Goal: Task Accomplishment & Management: Complete application form

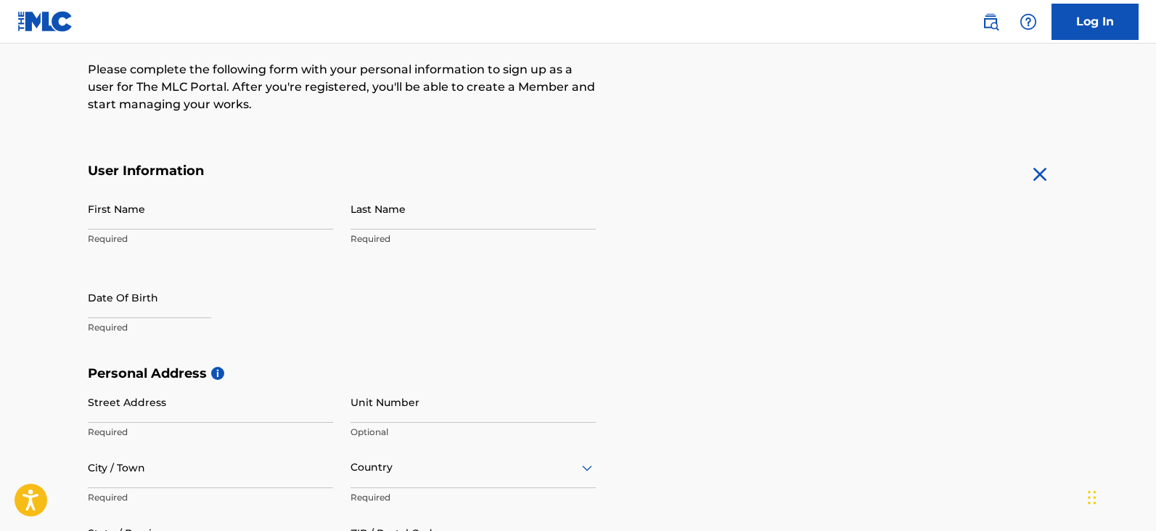
scroll to position [145, 0]
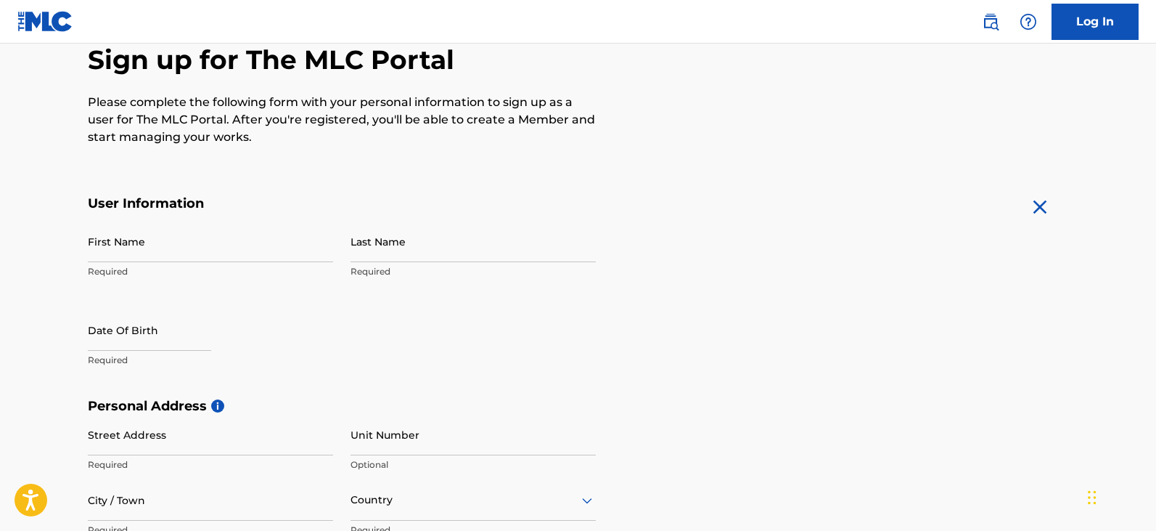
click at [211, 244] on input "First Name" at bounding box center [210, 241] width 245 height 41
type input "[PERSON_NAME]"
click at [388, 248] on input "Last Name" at bounding box center [473, 241] width 245 height 41
type input "[PERSON_NAME]"
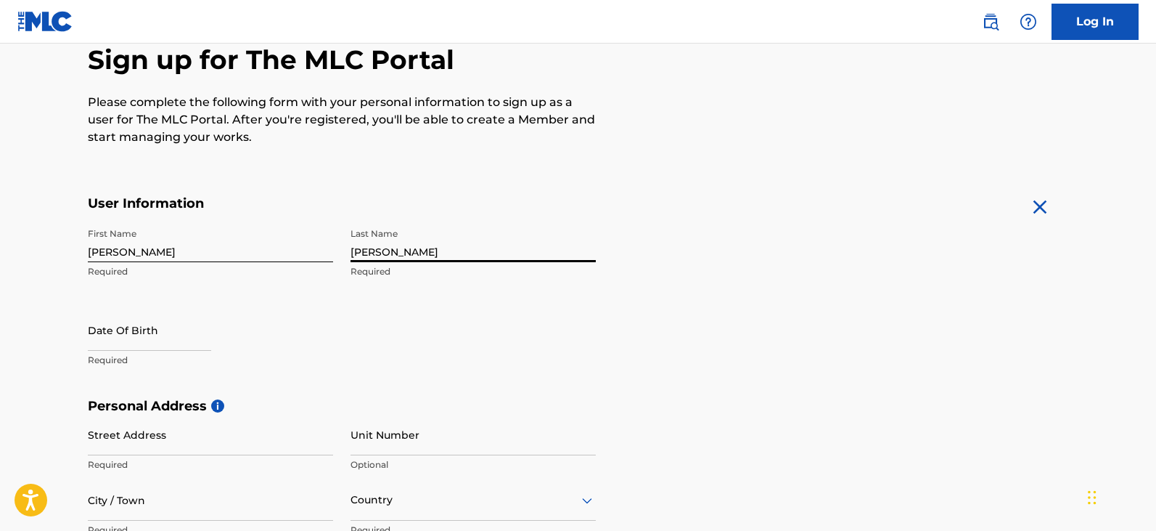
scroll to position [290, 0]
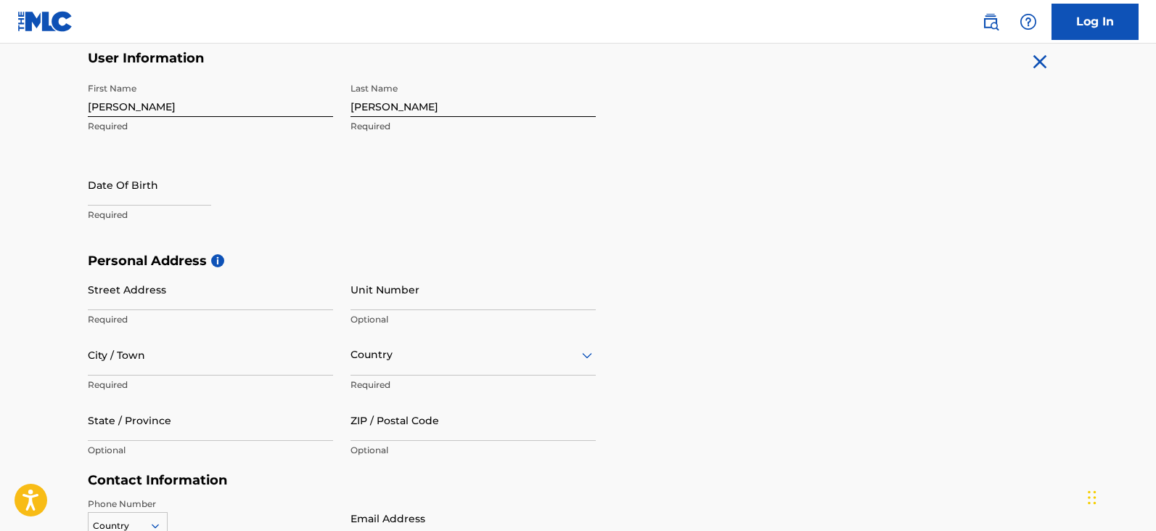
click at [163, 216] on p "Required" at bounding box center [210, 214] width 245 height 13
click at [139, 207] on div at bounding box center [149, 186] width 123 height 44
click at [146, 220] on p "Required" at bounding box center [210, 214] width 245 height 13
select select "7"
select select "2025"
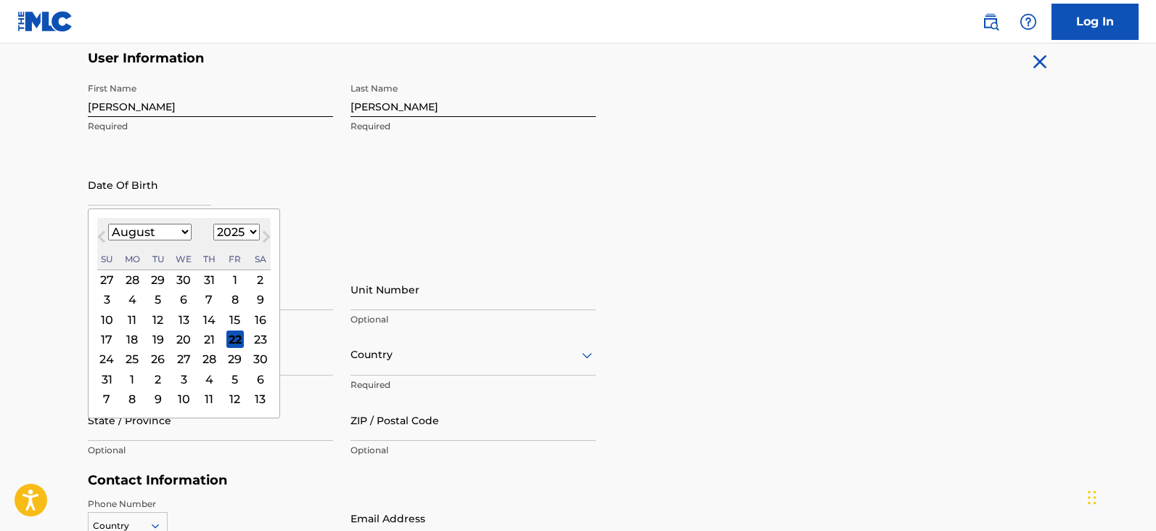
click at [138, 192] on input "text" at bounding box center [149, 184] width 123 height 41
click at [184, 233] on select "January February March April May June July August September October November De…" at bounding box center [149, 232] width 83 height 17
select select "0"
click at [108, 224] on select "January February March April May June July August September October November De…" at bounding box center [149, 232] width 83 height 17
click at [248, 232] on select "1899 1900 1901 1902 1903 1904 1905 1906 1907 1908 1909 1910 1911 1912 1913 1914…" at bounding box center [236, 232] width 46 height 17
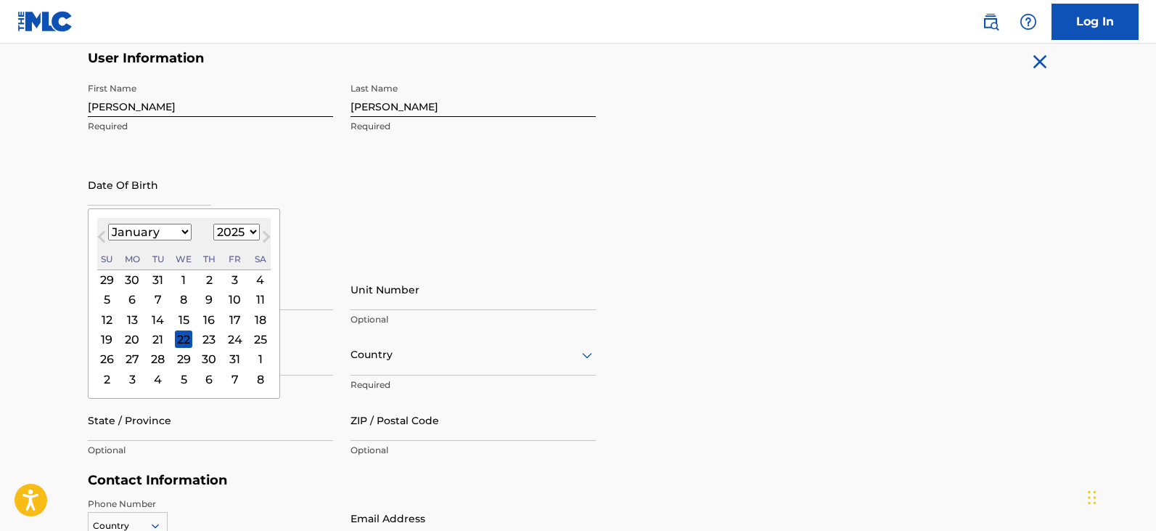
select select "1982"
click at [213, 224] on select "1899 1900 1901 1902 1903 1904 1905 1906 1907 1908 1909 1910 1911 1912 1913 1914…" at bounding box center [236, 232] width 46 height 17
click at [253, 338] on div "23" at bounding box center [260, 338] width 17 height 17
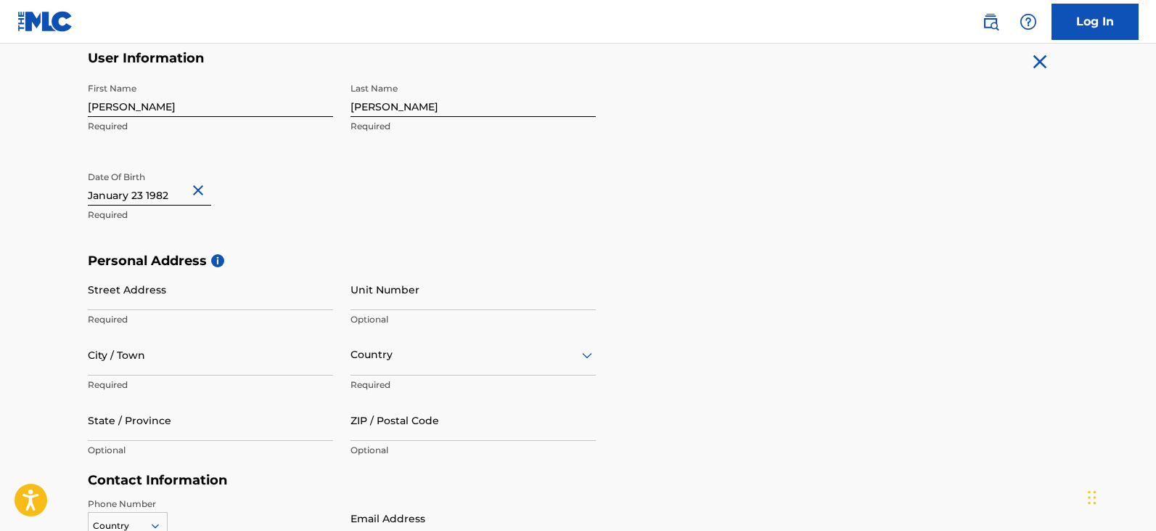
click at [532, 203] on div "First Name Christopher Required Last Name Feaster Required Date Of Birth Requir…" at bounding box center [342, 163] width 508 height 177
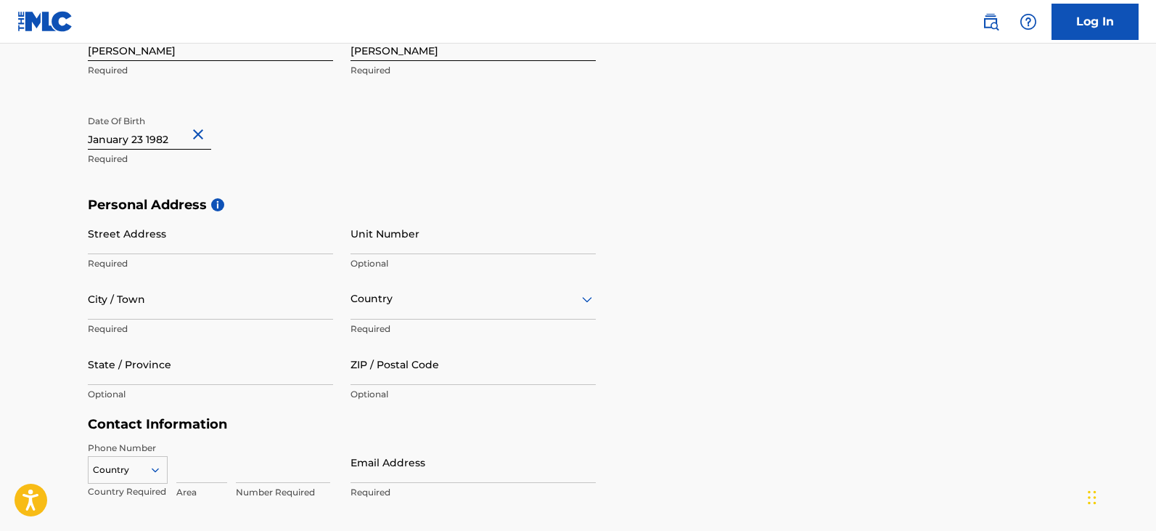
scroll to position [436, 0]
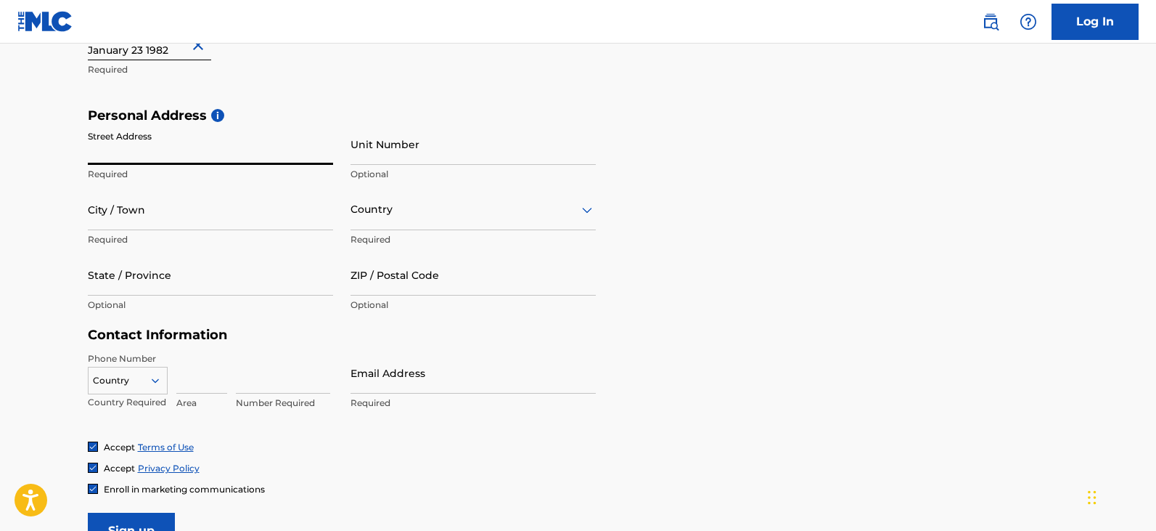
click at [189, 151] on input "Street Address" at bounding box center [210, 143] width 245 height 41
type input "9323 Bay Ct"
click at [147, 220] on input "City / Town" at bounding box center [210, 209] width 245 height 41
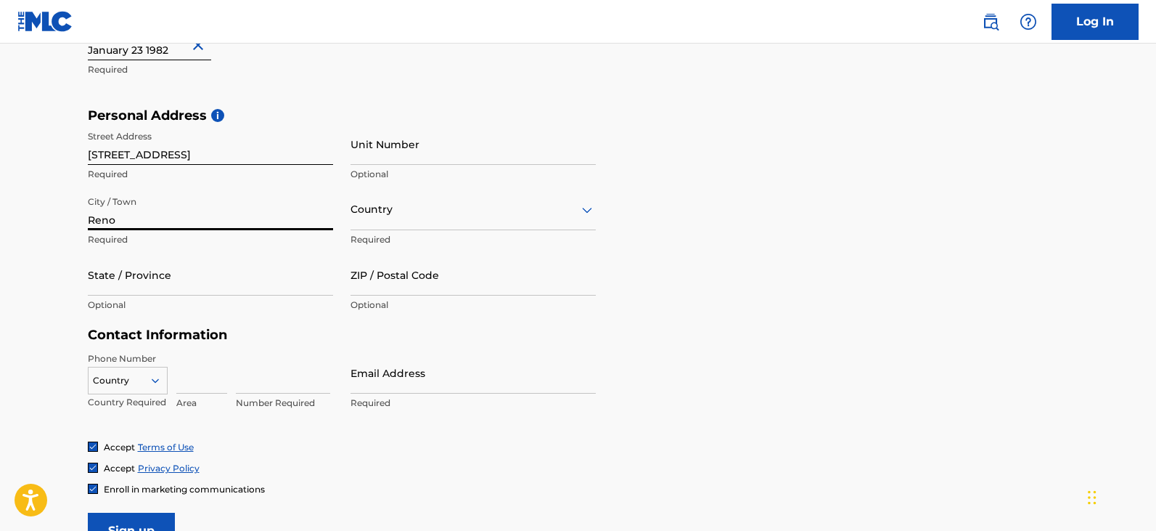
type input "Reno"
click at [413, 219] on div "Country" at bounding box center [473, 209] width 245 height 41
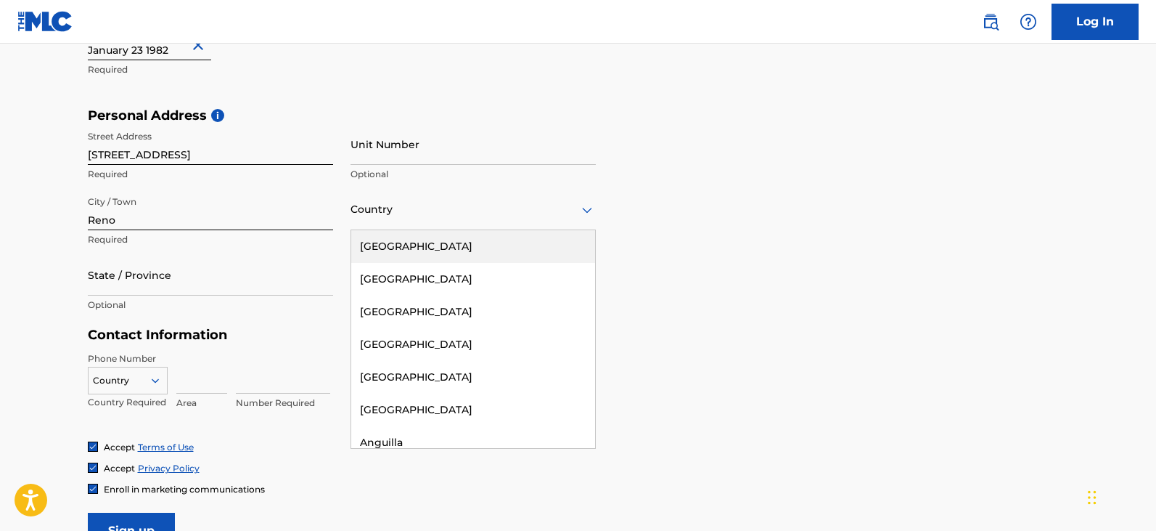
click at [406, 248] on div "United States" at bounding box center [473, 246] width 244 height 33
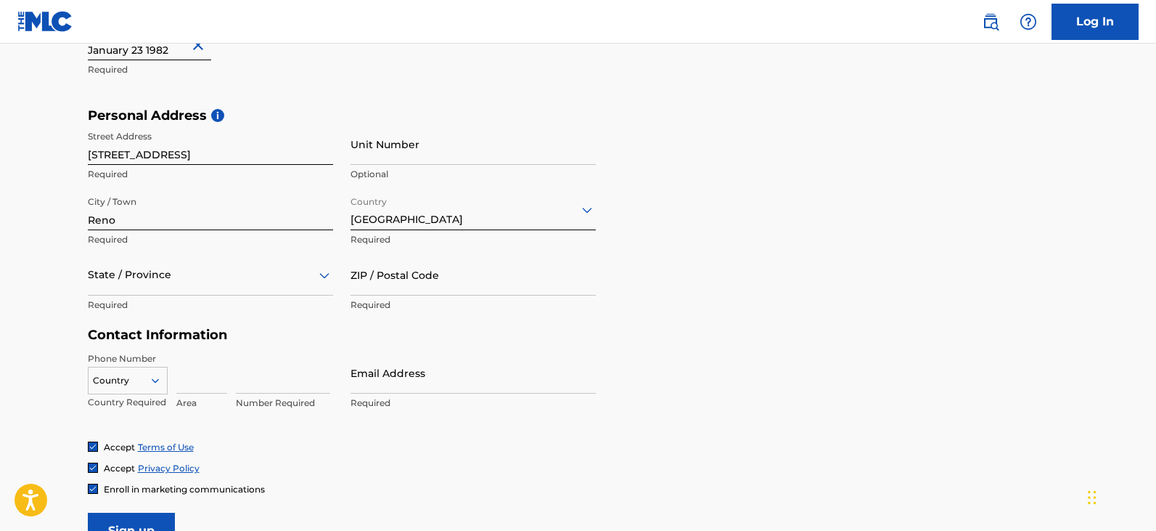
click at [170, 272] on div at bounding box center [210, 275] width 245 height 18
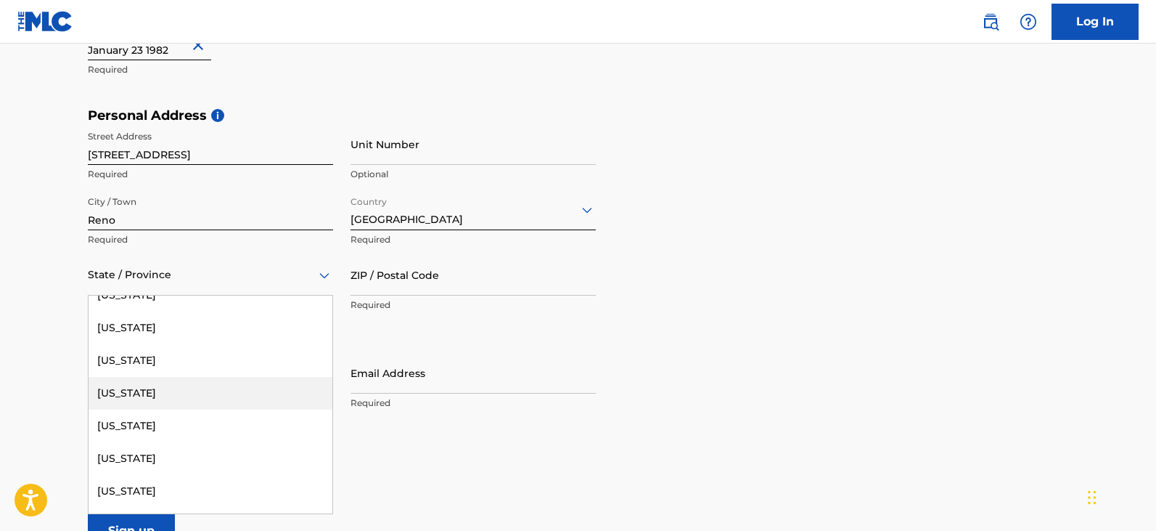
scroll to position [944, 0]
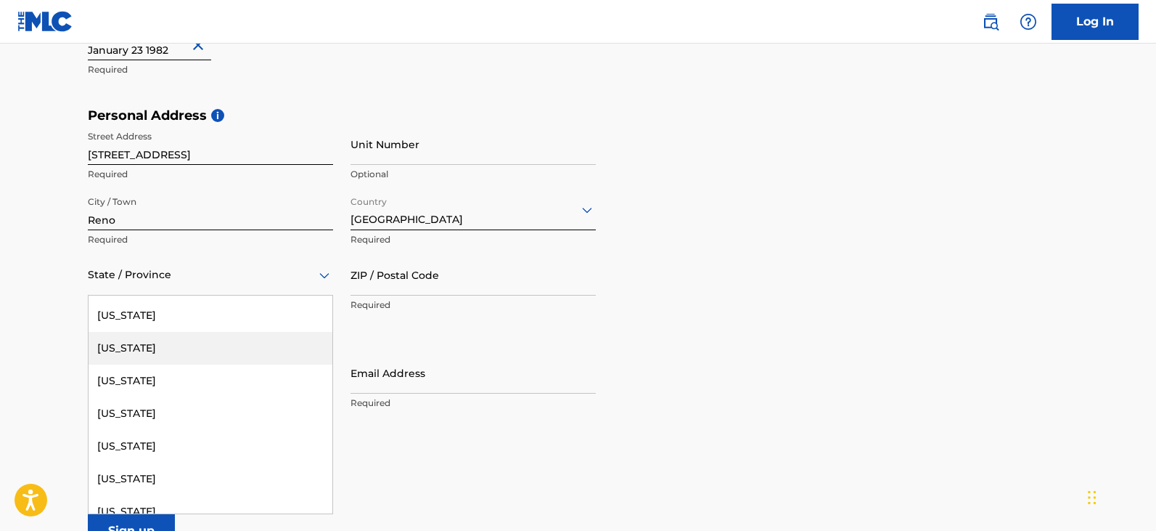
click at [142, 350] on div "Nevada" at bounding box center [211, 348] width 244 height 33
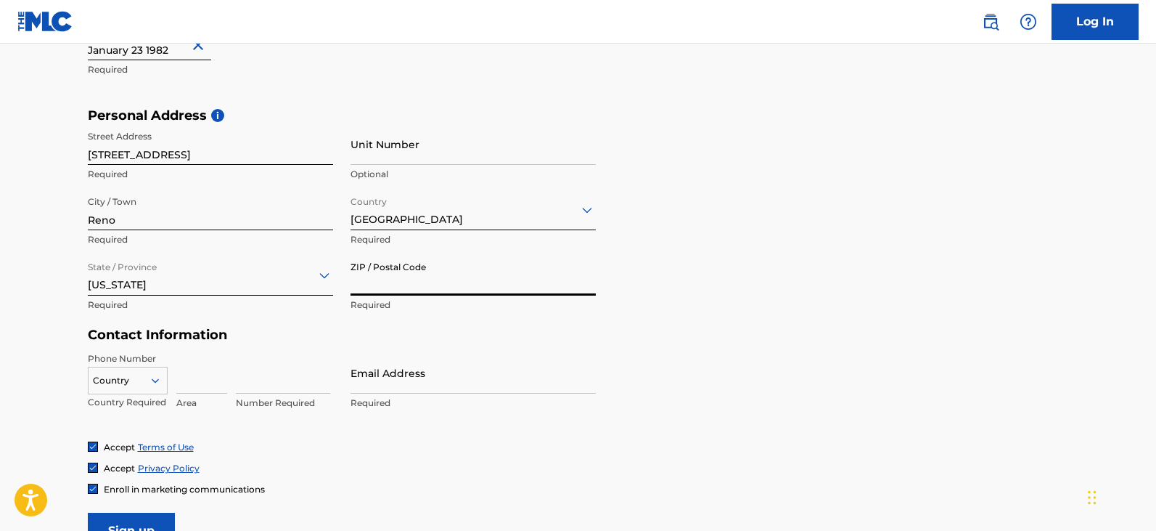
click at [392, 273] on input "ZIP / Postal Code" at bounding box center [473, 274] width 245 height 41
type input "89506"
click at [1021, 332] on form "User Information First Name Christopher Required Last Name Feaster Required Dat…" at bounding box center [578, 227] width 981 height 644
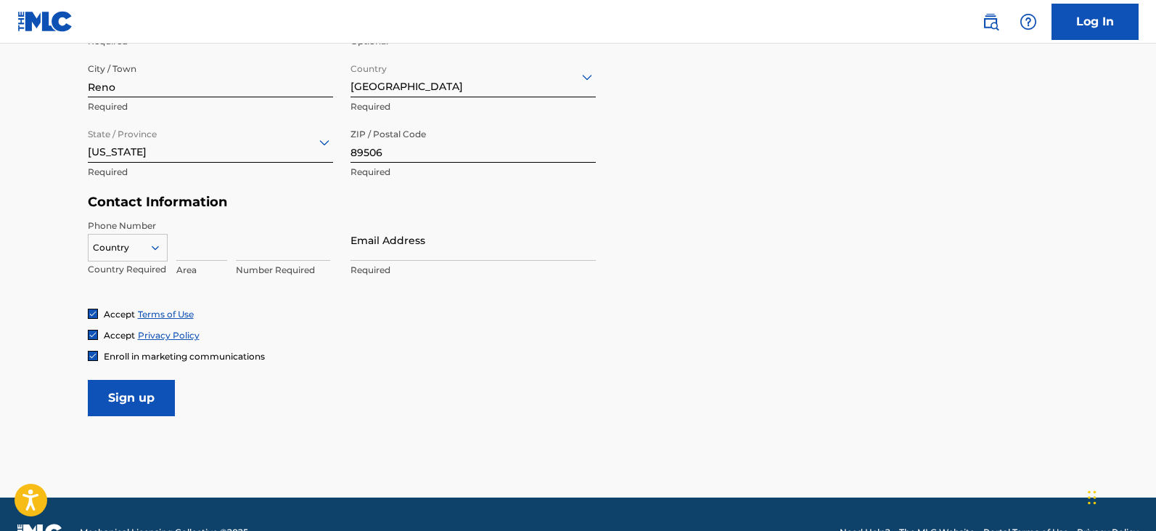
scroll to position [581, 0]
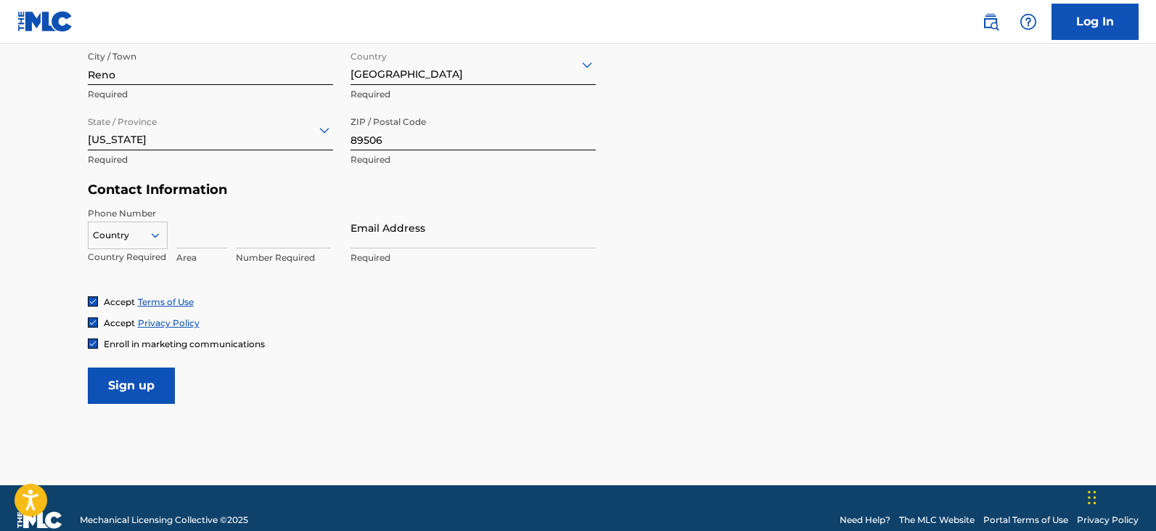
click at [149, 232] on icon at bounding box center [155, 235] width 13 height 13
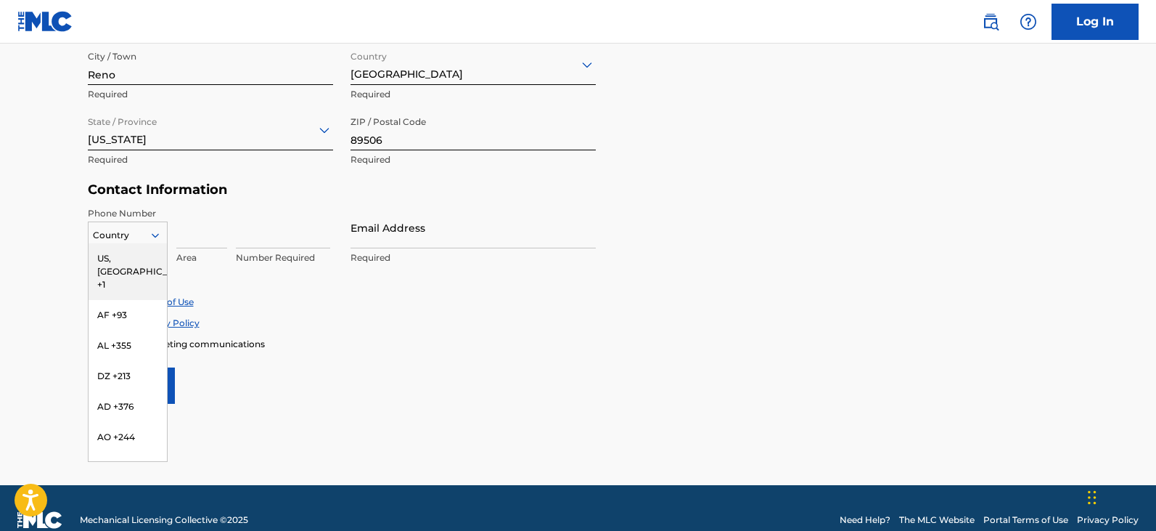
click at [141, 256] on div "US, [GEOGRAPHIC_DATA] +1" at bounding box center [128, 271] width 78 height 57
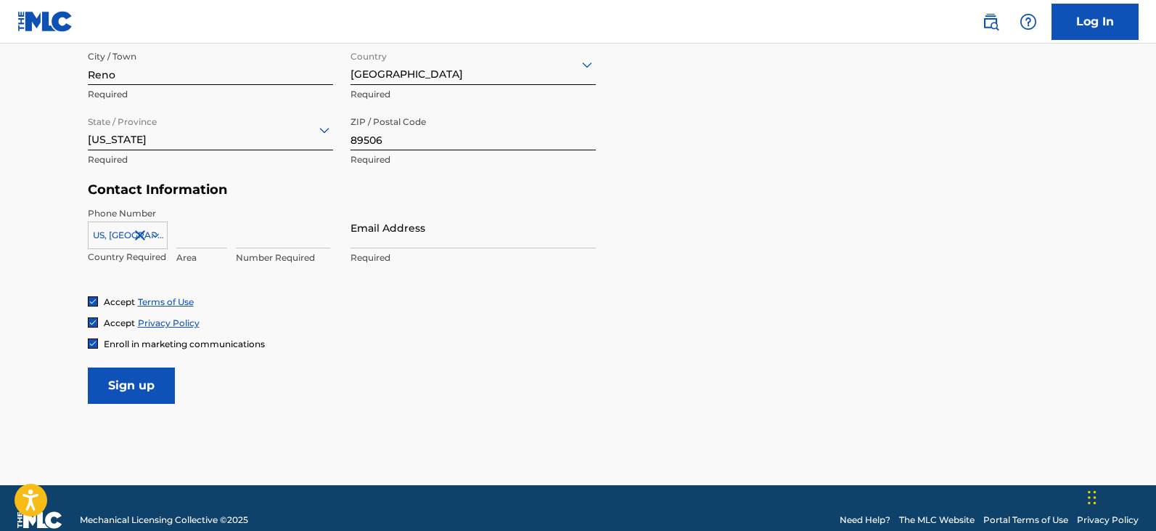
click at [203, 235] on input at bounding box center [201, 227] width 51 height 41
click at [708, 294] on form "User Information First Name Christopher Required Last Name Feaster Required Dat…" at bounding box center [578, 82] width 981 height 644
drag, startPoint x: 221, startPoint y: 234, endPoint x: 161, endPoint y: 229, distance: 59.7
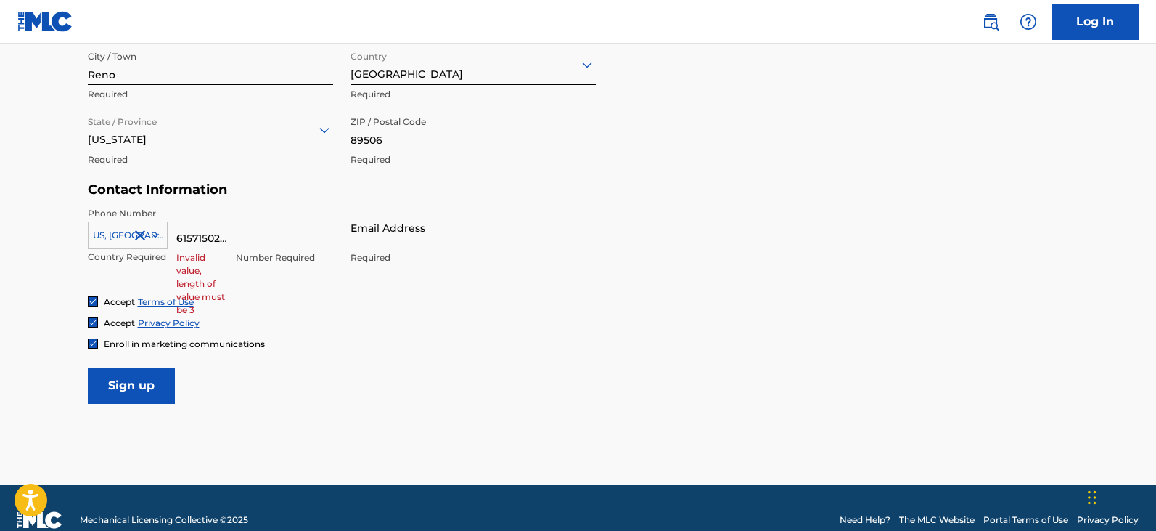
click at [161, 229] on div "US, CA +1 Country Required 6157150248 Invalid value, length of value must be 3 …" at bounding box center [210, 239] width 245 height 65
type input "48"
drag, startPoint x: 199, startPoint y: 235, endPoint x: 179, endPoint y: 236, distance: 20.3
click at [179, 236] on input "48" at bounding box center [201, 227] width 51 height 41
click at [184, 239] on input at bounding box center [201, 227] width 51 height 41
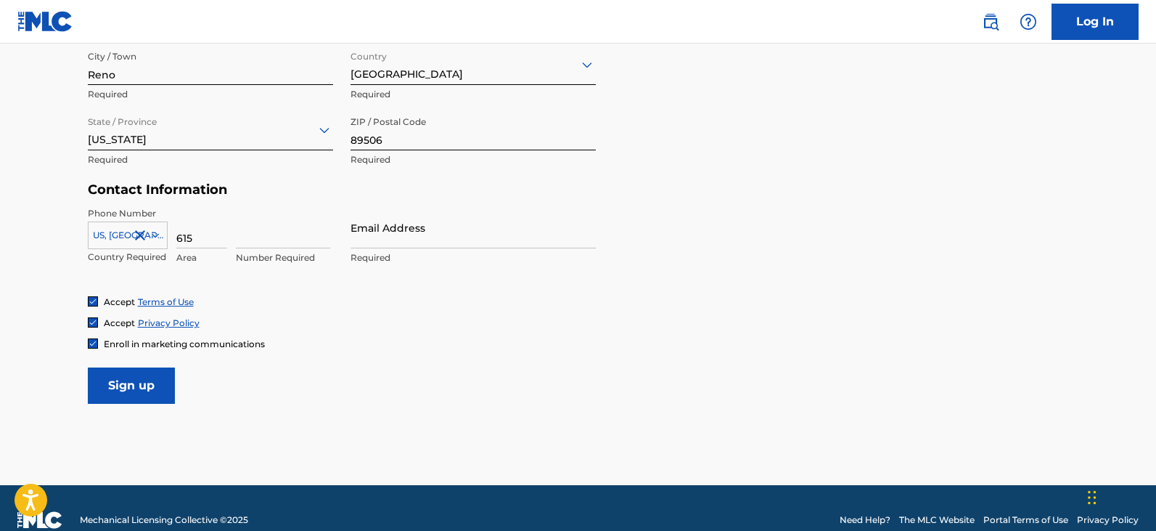
type input "615"
click at [567, 354] on form "User Information First Name Christopher Required Last Name Feaster Required Dat…" at bounding box center [578, 82] width 981 height 644
click at [258, 234] on input at bounding box center [283, 227] width 94 height 41
type input "7150248"
click at [579, 334] on div "Accept Terms of Use Accept Privacy Policy Enroll in marketing communications" at bounding box center [578, 322] width 981 height 54
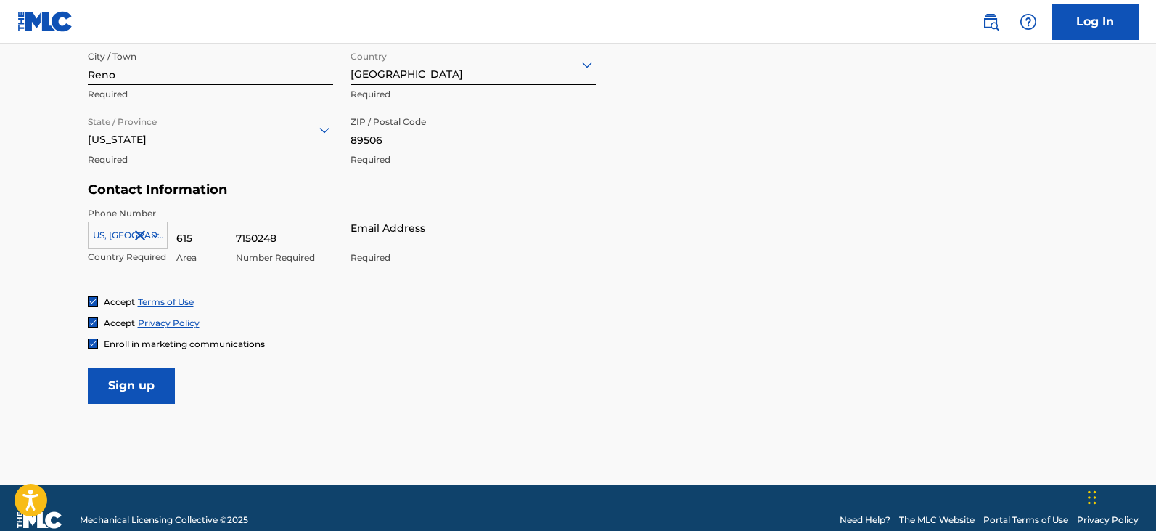
click at [743, 179] on div "Personal Address i Street Address 9323 Bay Ct Required Unit Number Optional Cit…" at bounding box center [578, 72] width 981 height 220
click at [452, 327] on div "Accept Privacy Policy" at bounding box center [578, 322] width 981 height 12
click at [399, 234] on input "Email Address" at bounding box center [473, 227] width 245 height 41
type input "[EMAIL_ADDRESS][DOMAIN_NAME]"
click at [128, 385] on input "Sign up" at bounding box center [131, 385] width 87 height 36
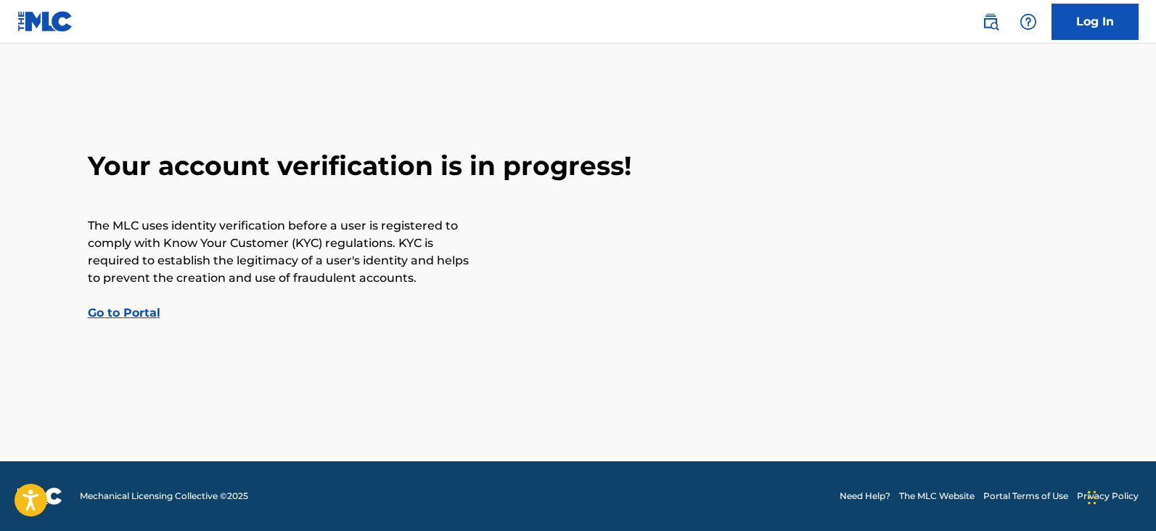
click at [143, 314] on link "Go to Portal" at bounding box center [124, 313] width 73 height 14
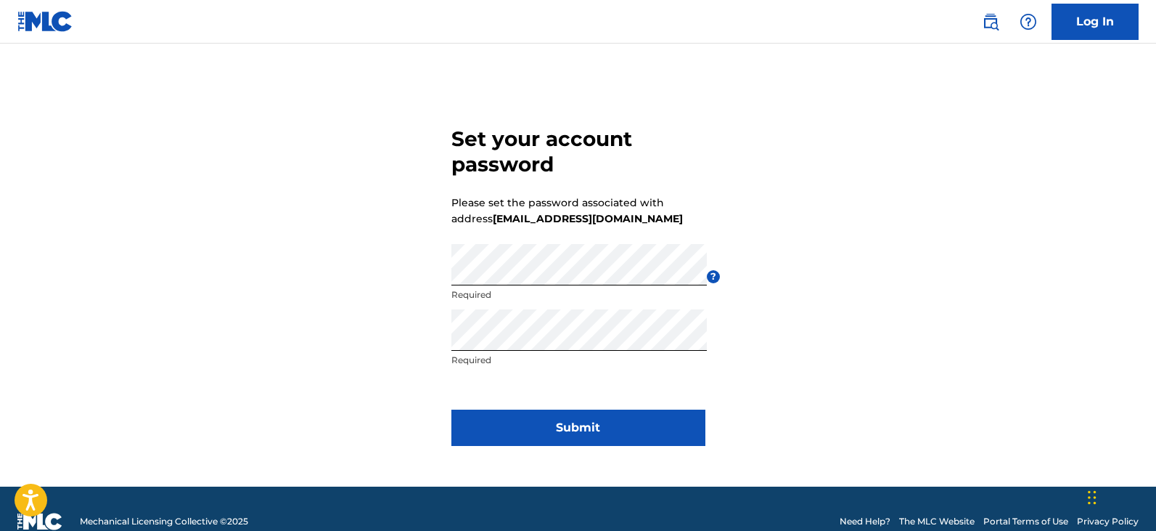
click at [568, 433] on button "Submit" at bounding box center [579, 427] width 254 height 36
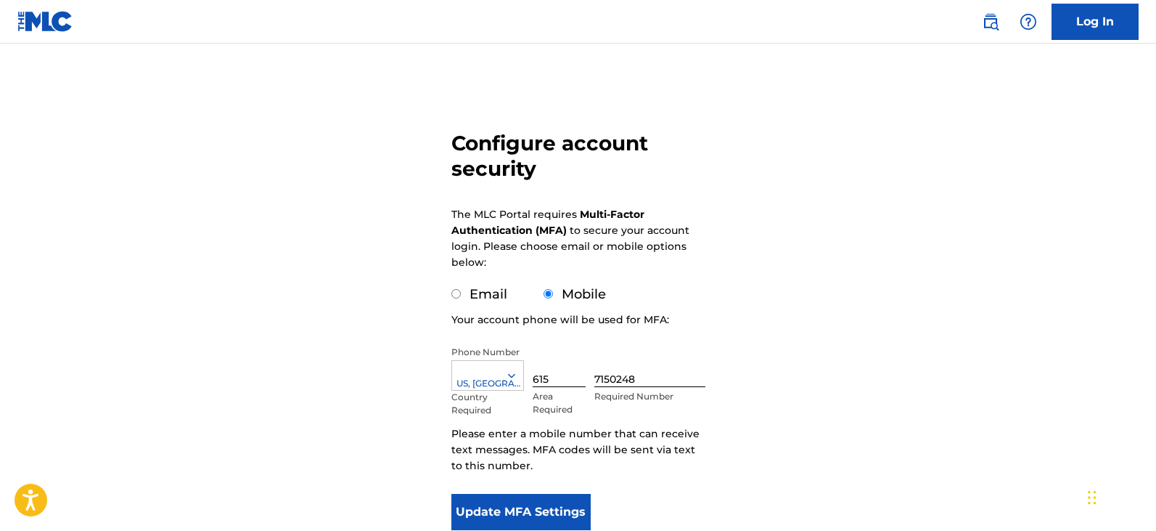
scroll to position [145, 0]
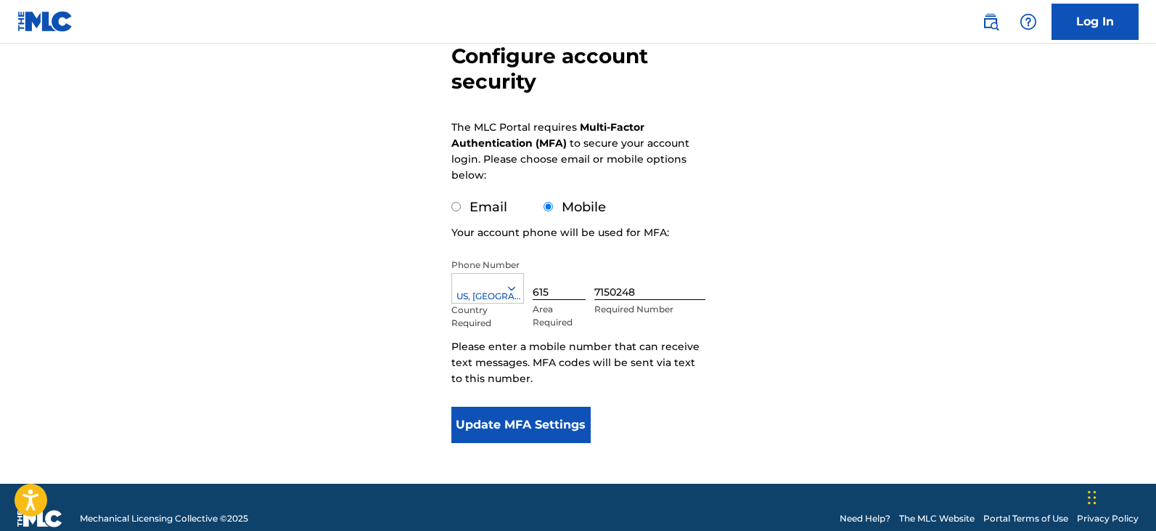
click at [456, 210] on input "Email" at bounding box center [456, 206] width 9 height 9
radio input "true"
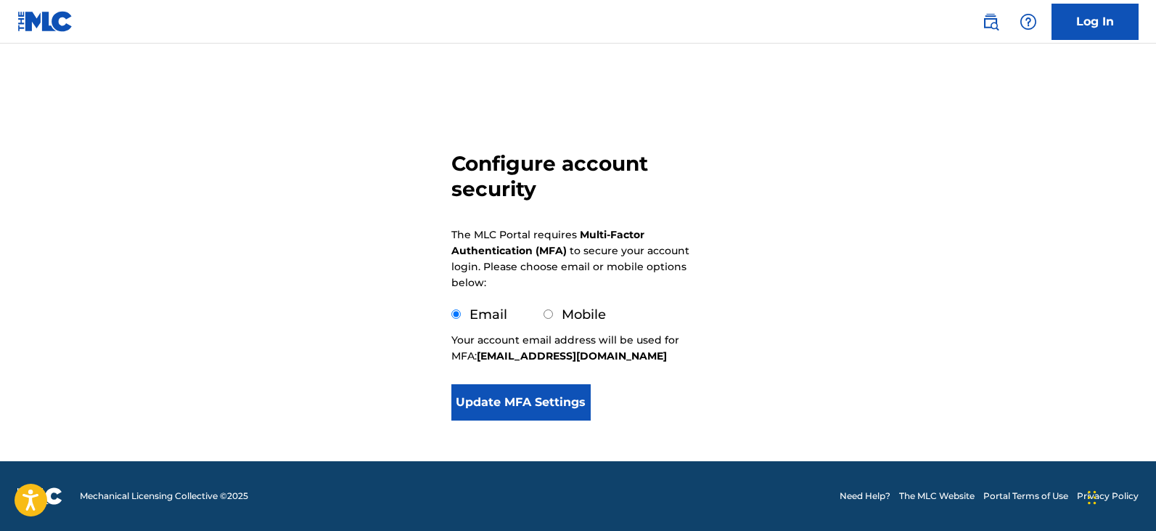
click at [534, 404] on button "Update MFA Settings" at bounding box center [522, 402] width 140 height 36
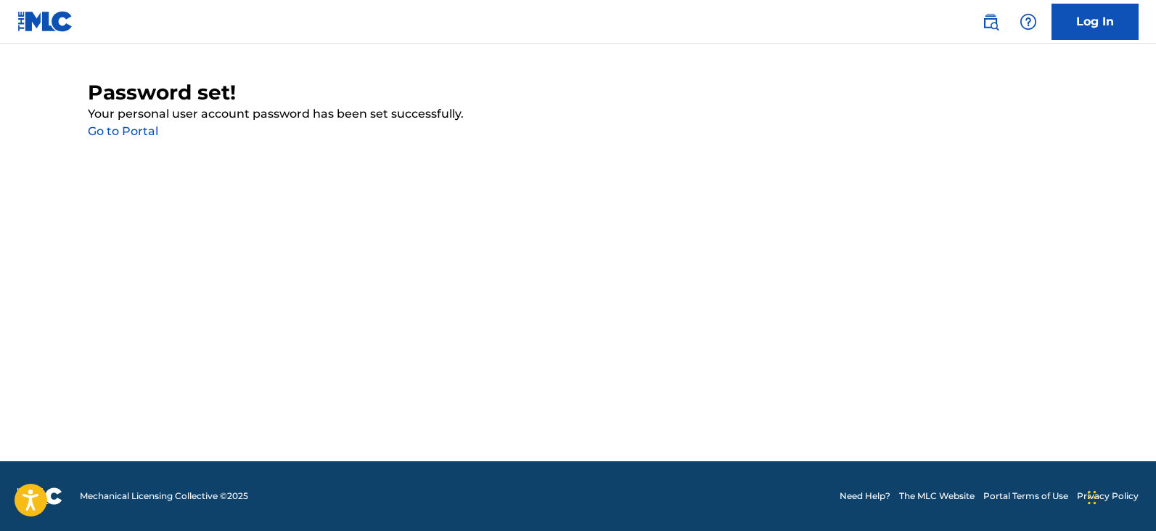
click at [135, 131] on link "Go to Portal" at bounding box center [123, 131] width 70 height 14
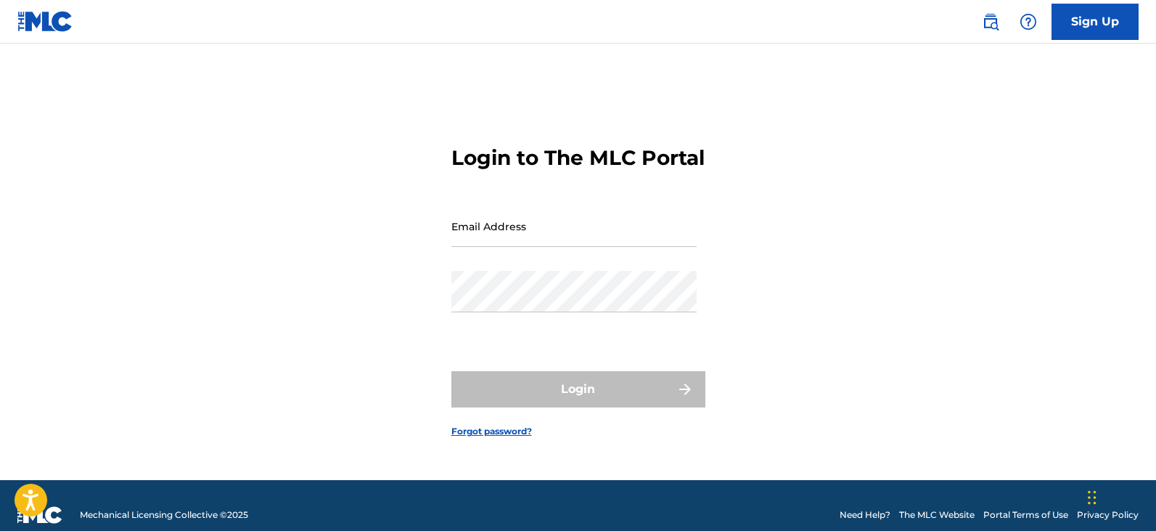
click at [550, 245] on input "Email Address" at bounding box center [574, 225] width 245 height 41
type input "[EMAIL_ADDRESS][DOMAIN_NAME]"
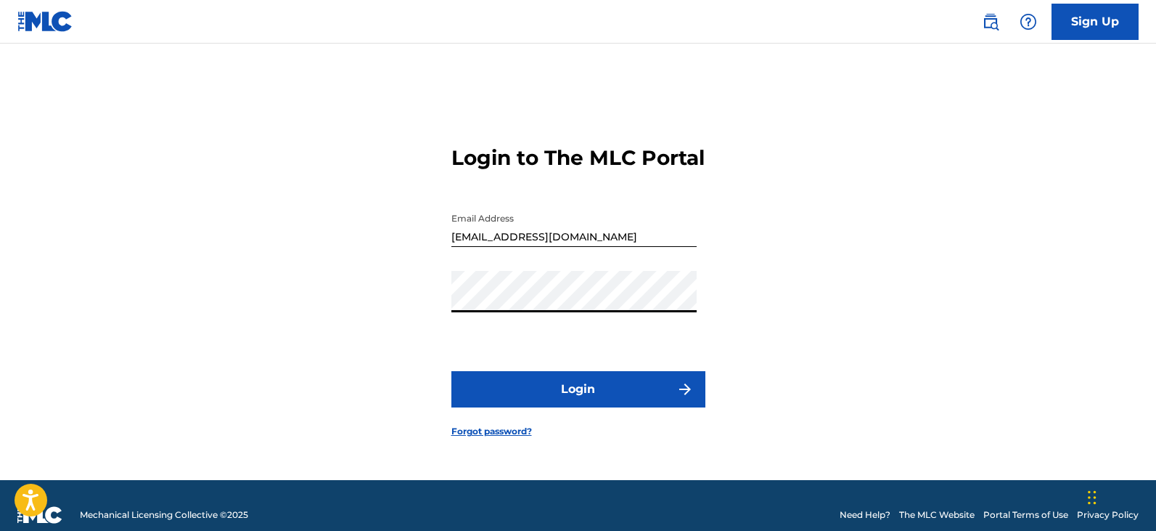
click at [452, 371] on button "Login" at bounding box center [579, 389] width 254 height 36
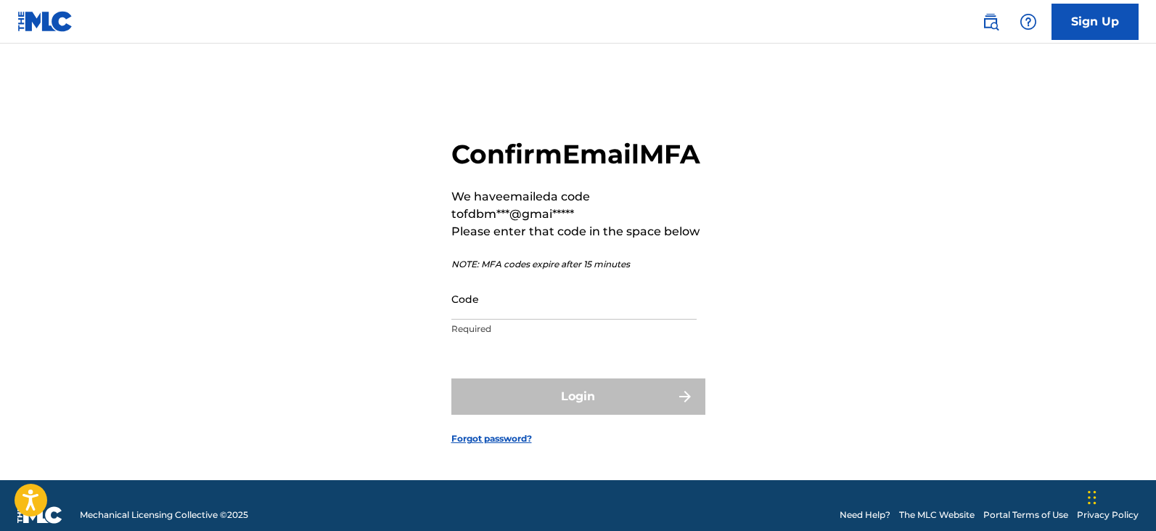
click at [558, 319] on input "Code" at bounding box center [574, 298] width 245 height 41
paste input "609021"
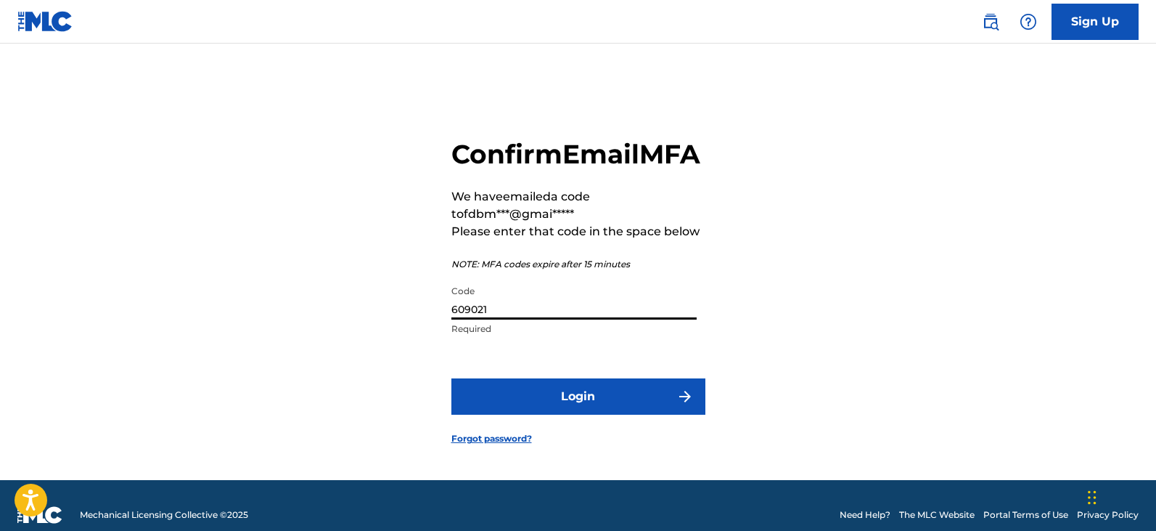
type input "609021"
click at [550, 408] on button "Login" at bounding box center [579, 396] width 254 height 36
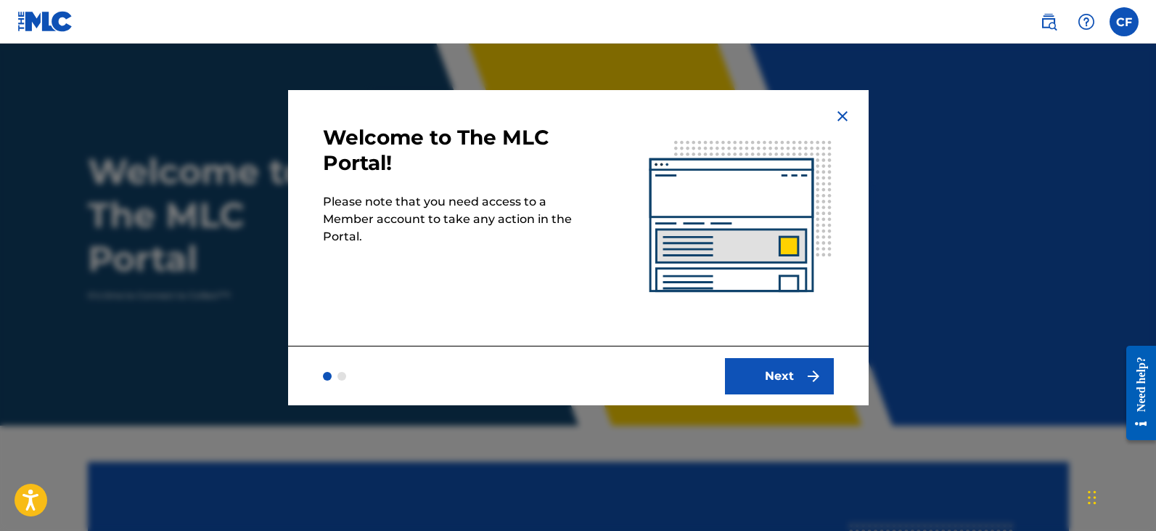
click at [776, 384] on button "Next" at bounding box center [779, 376] width 109 height 36
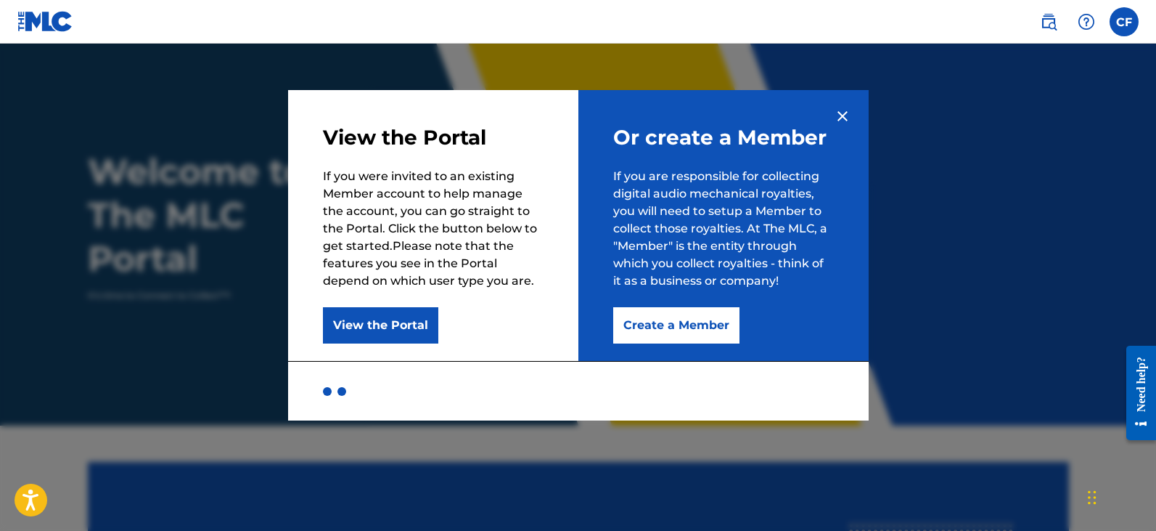
click at [700, 330] on button "Create a Member" at bounding box center [676, 325] width 126 height 36
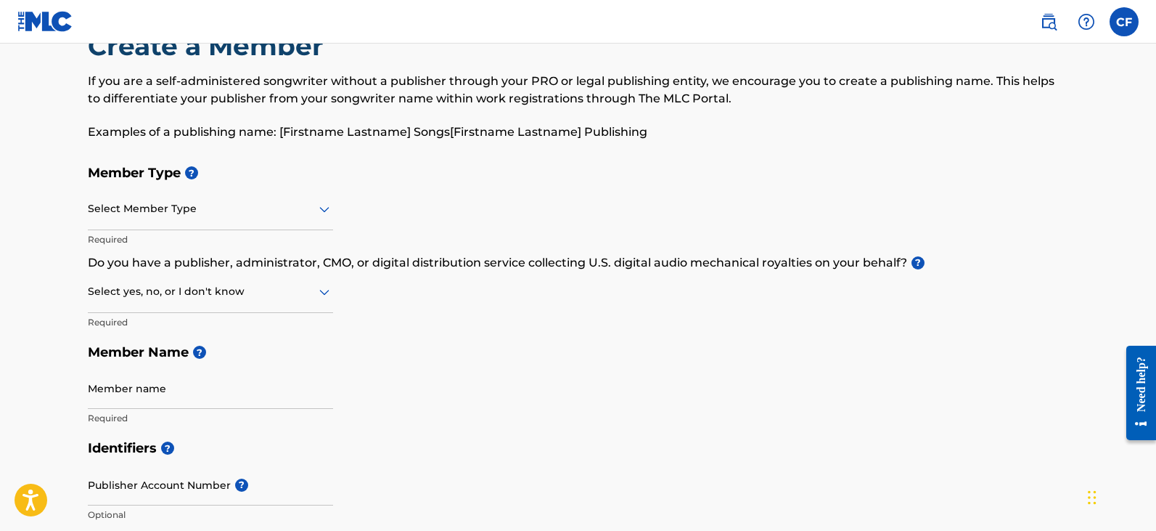
scroll to position [73, 0]
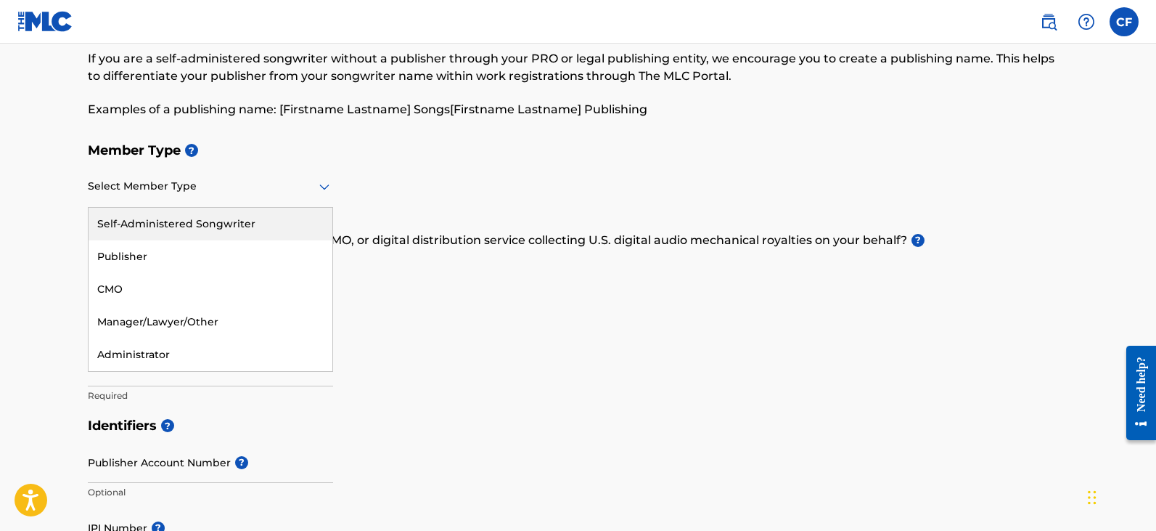
click at [203, 196] on div "Select Member Type" at bounding box center [210, 186] width 245 height 41
click at [203, 228] on div "Self-Administered Songwriter" at bounding box center [211, 224] width 244 height 33
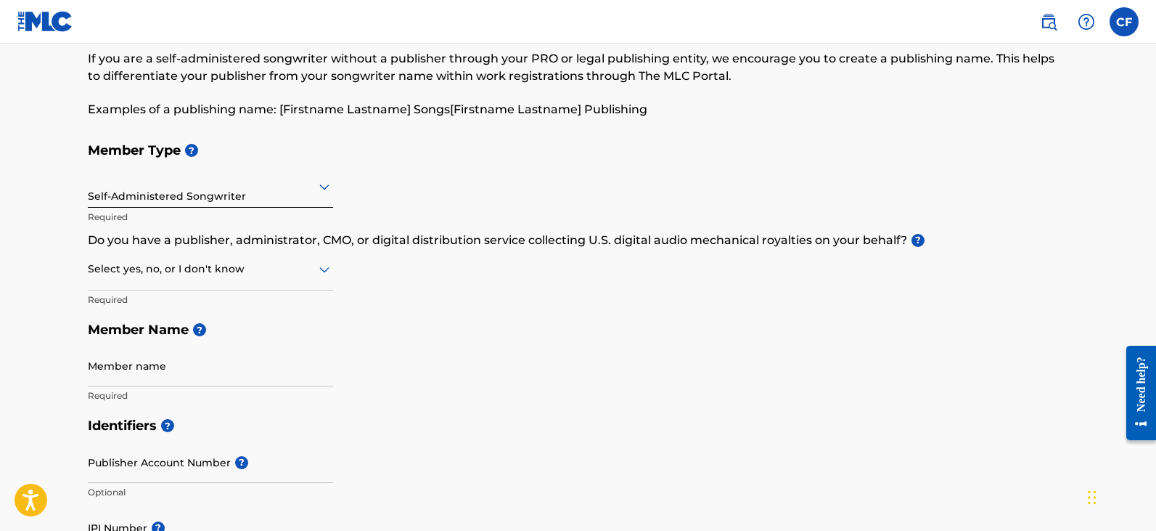
click at [266, 269] on div at bounding box center [210, 269] width 245 height 18
click at [130, 307] on div "Yes" at bounding box center [211, 306] width 244 height 33
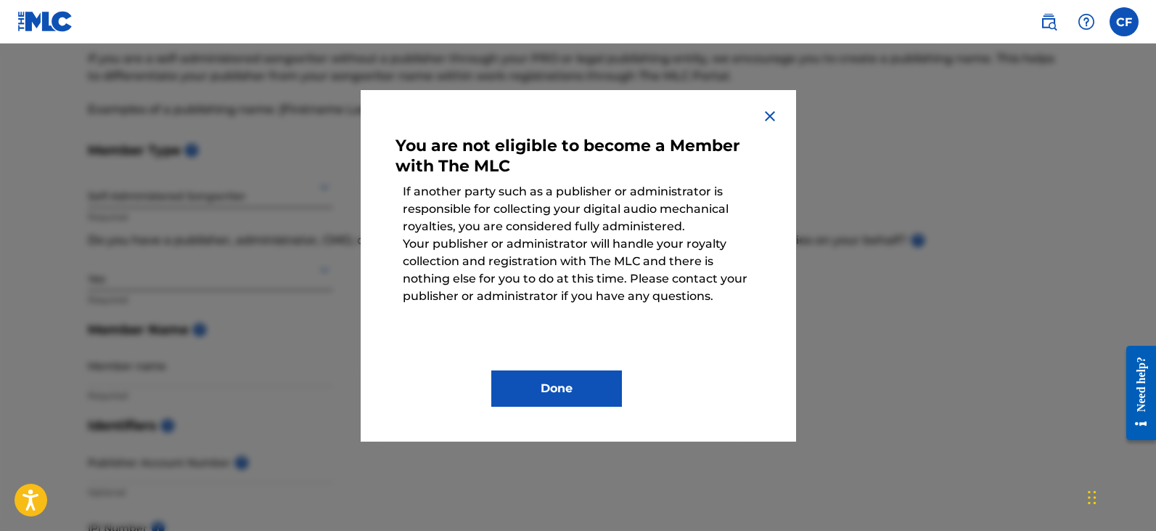
click at [768, 116] on img at bounding box center [769, 115] width 17 height 17
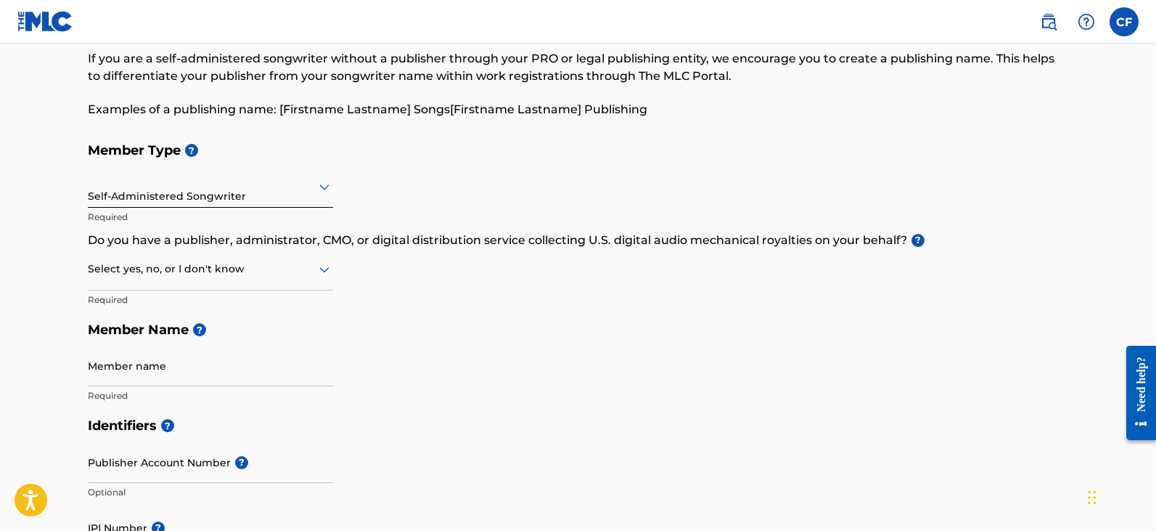
click at [283, 267] on div at bounding box center [210, 269] width 245 height 18
click at [134, 335] on div "No" at bounding box center [211, 339] width 244 height 33
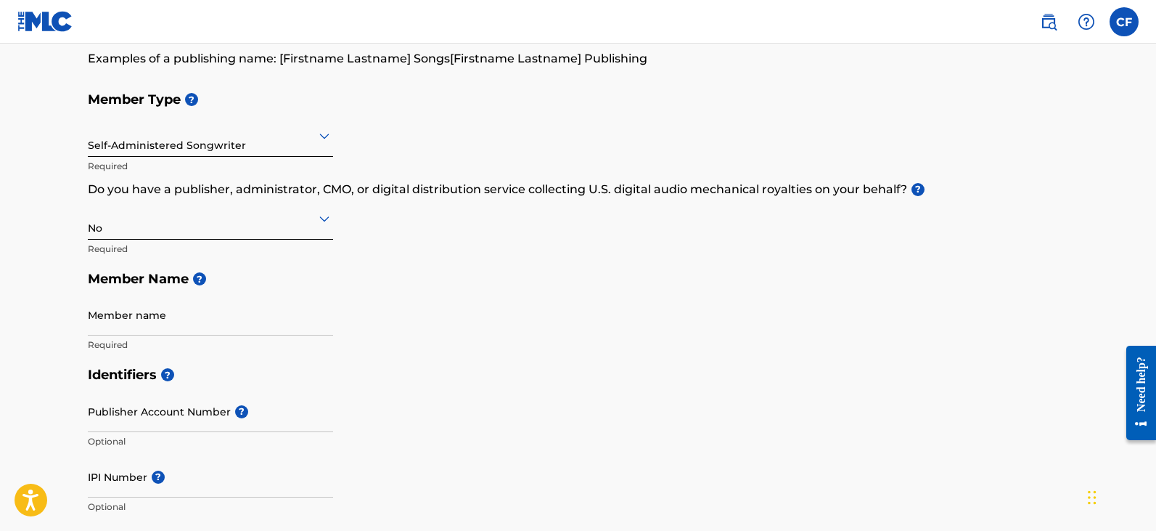
scroll to position [145, 0]
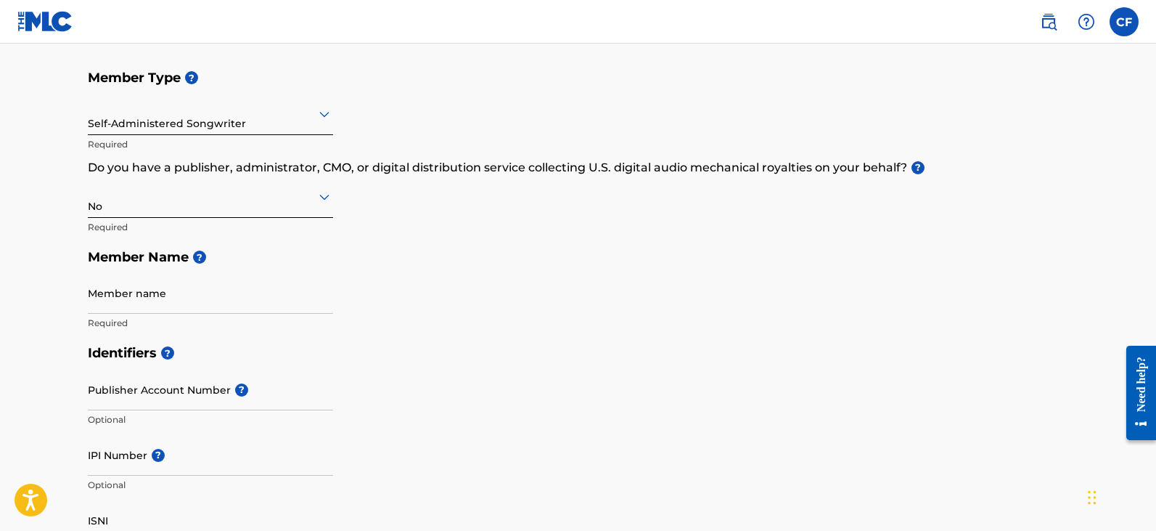
click at [145, 304] on input "Member name" at bounding box center [210, 292] width 245 height 41
type input "[PERSON_NAME]"
click at [378, 328] on div "Member Type ? Self-Administered Songwriter Required Do you have a publisher, ad…" at bounding box center [578, 199] width 981 height 275
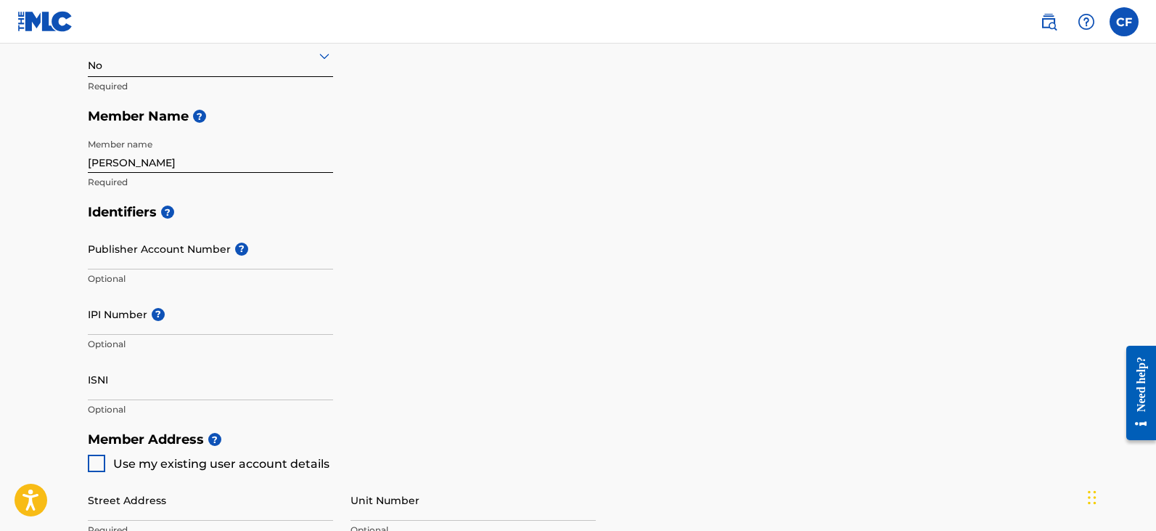
scroll to position [290, 0]
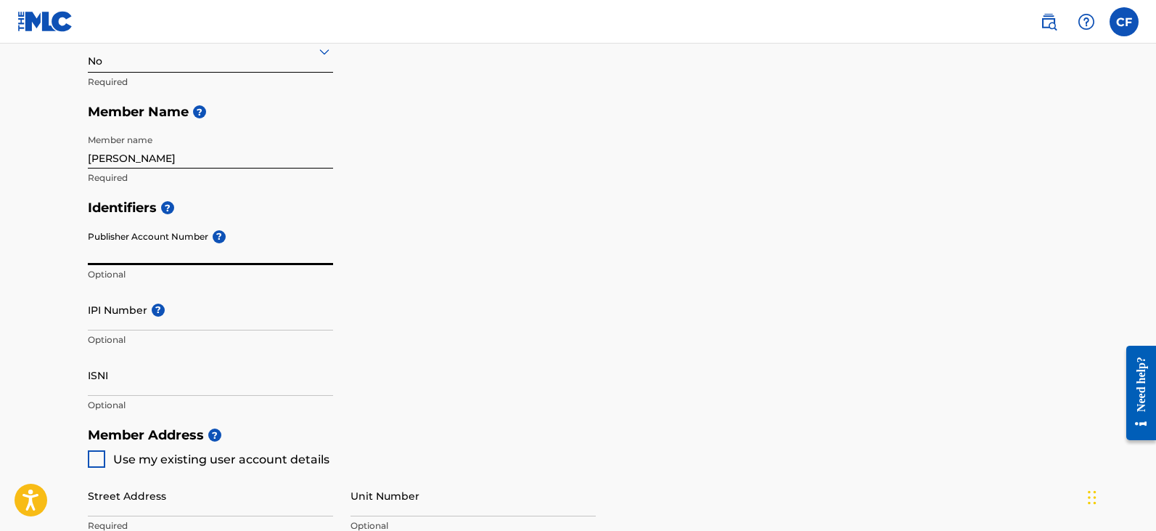
click at [204, 250] on input "Publisher Account Number ?" at bounding box center [210, 244] width 245 height 41
click at [489, 293] on div "Identifiers ? Publisher Account Number ? Optional IPI Number ? Optional ISNI Op…" at bounding box center [578, 305] width 981 height 227
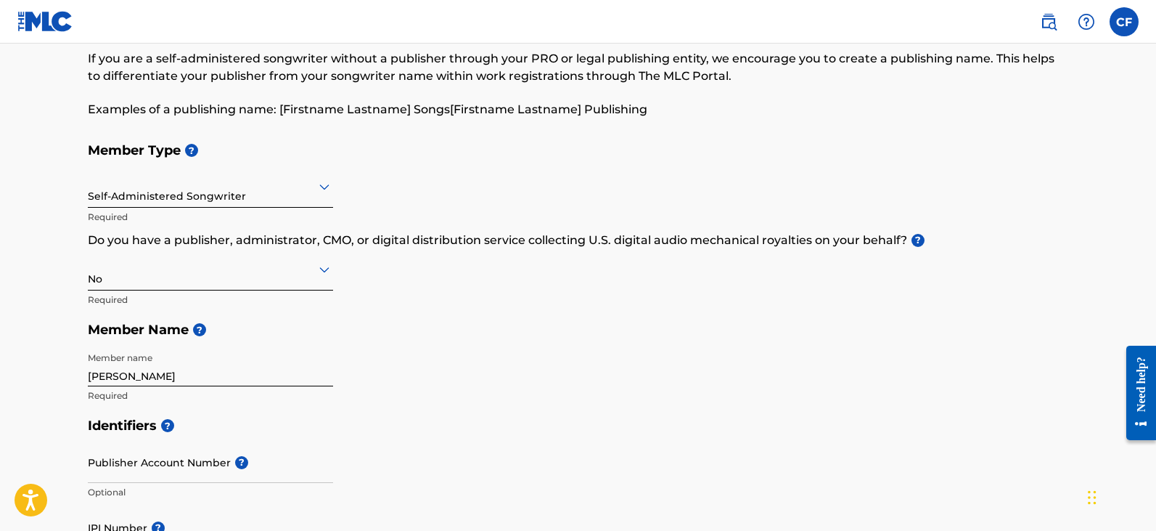
scroll to position [0, 0]
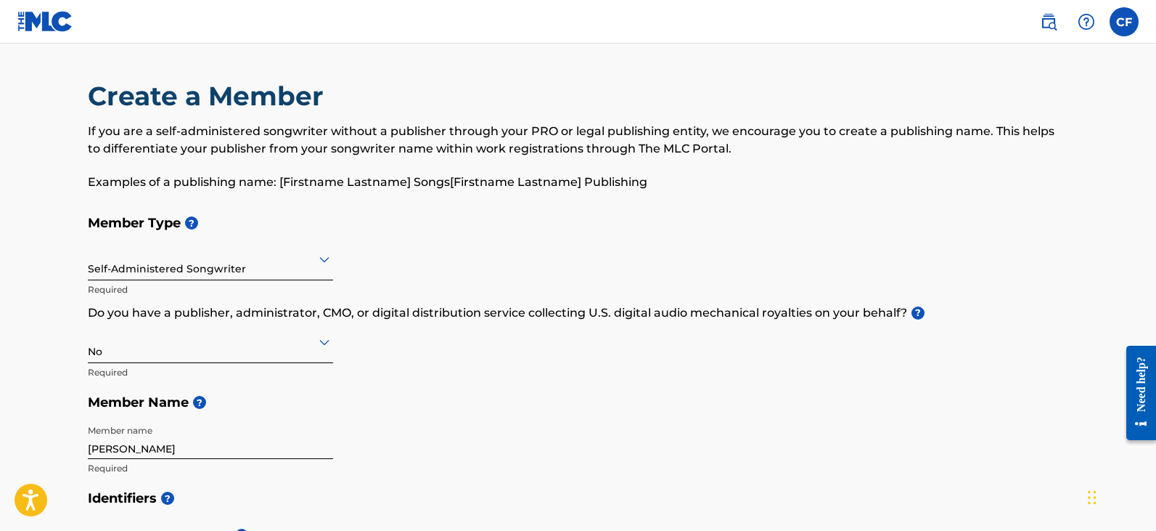
click at [283, 263] on div at bounding box center [210, 259] width 245 height 18
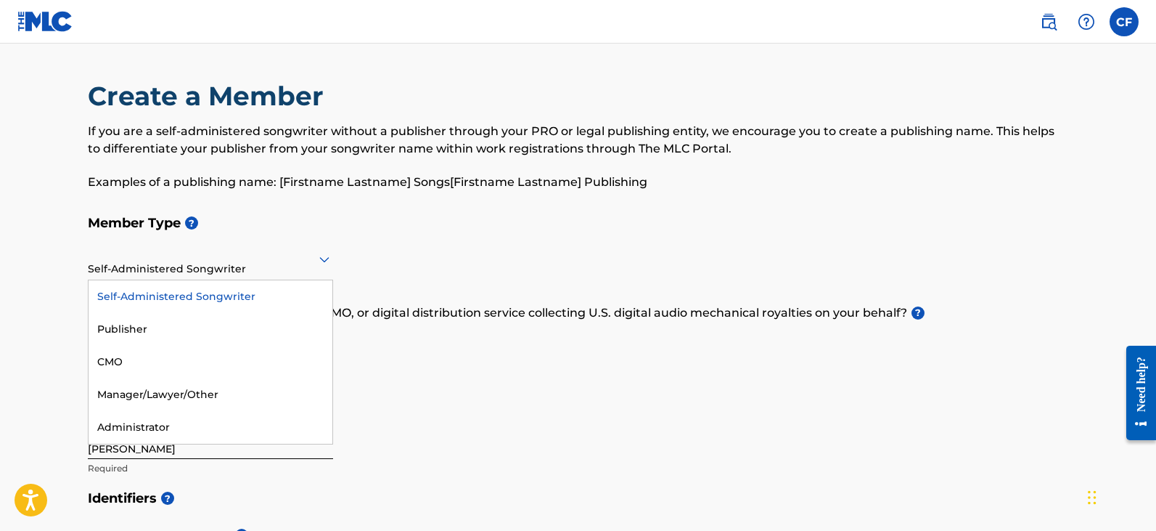
click at [477, 234] on h5 "Member Type ?" at bounding box center [578, 223] width 981 height 31
click at [292, 264] on div at bounding box center [210, 259] width 245 height 18
click at [456, 371] on div "Member Type ? 5 results available. Use Up and Down to choose options, press Ent…" at bounding box center [578, 345] width 981 height 275
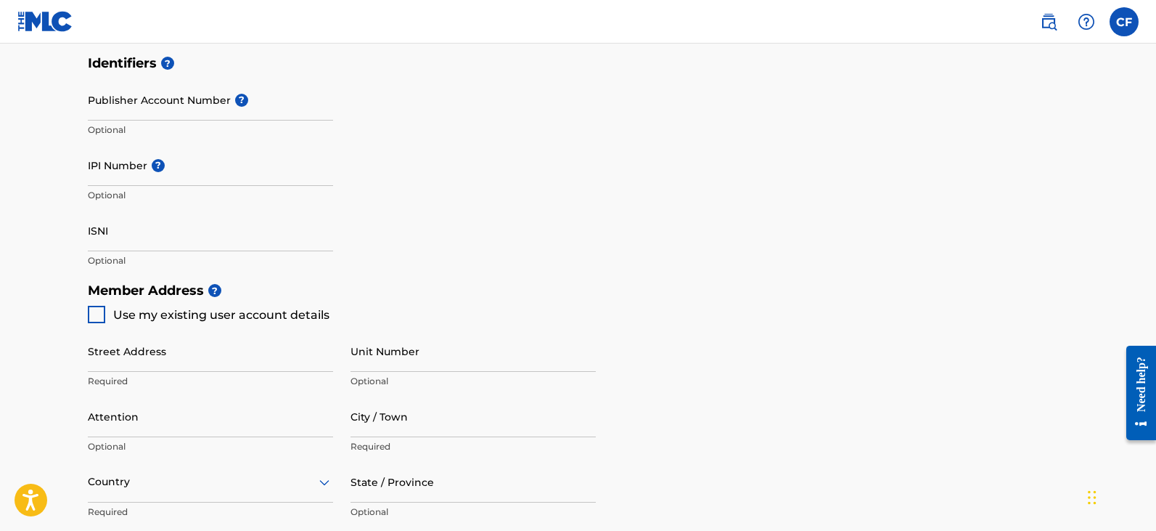
scroll to position [436, 0]
click at [116, 232] on input "ISNI" at bounding box center [210, 229] width 245 height 41
click at [121, 171] on input "IPI Number ?" at bounding box center [210, 164] width 245 height 41
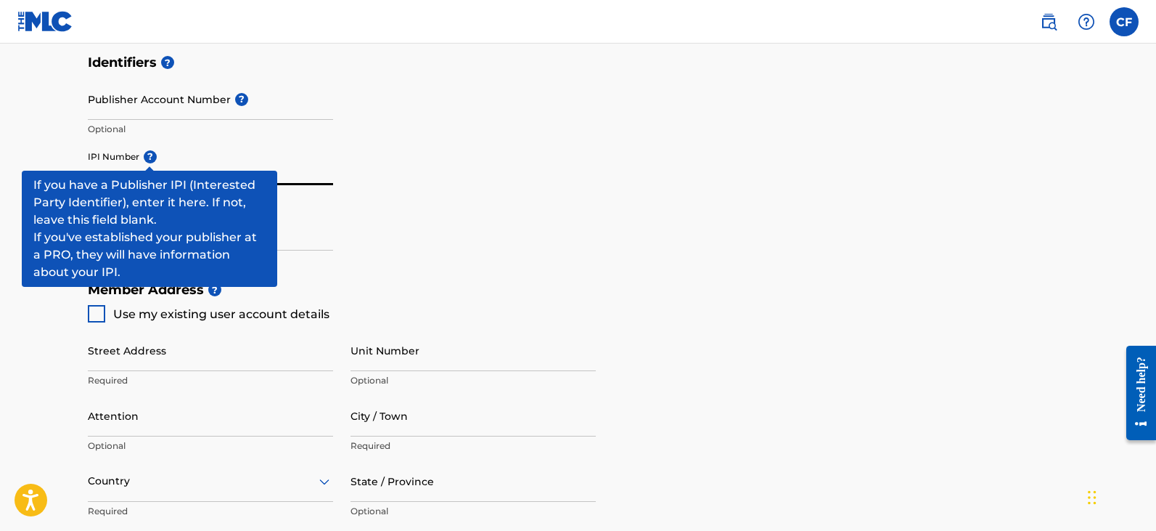
click at [149, 158] on span "?" at bounding box center [147, 156] width 17 height 13
click at [149, 158] on input "IPI Number ?" at bounding box center [210, 164] width 245 height 41
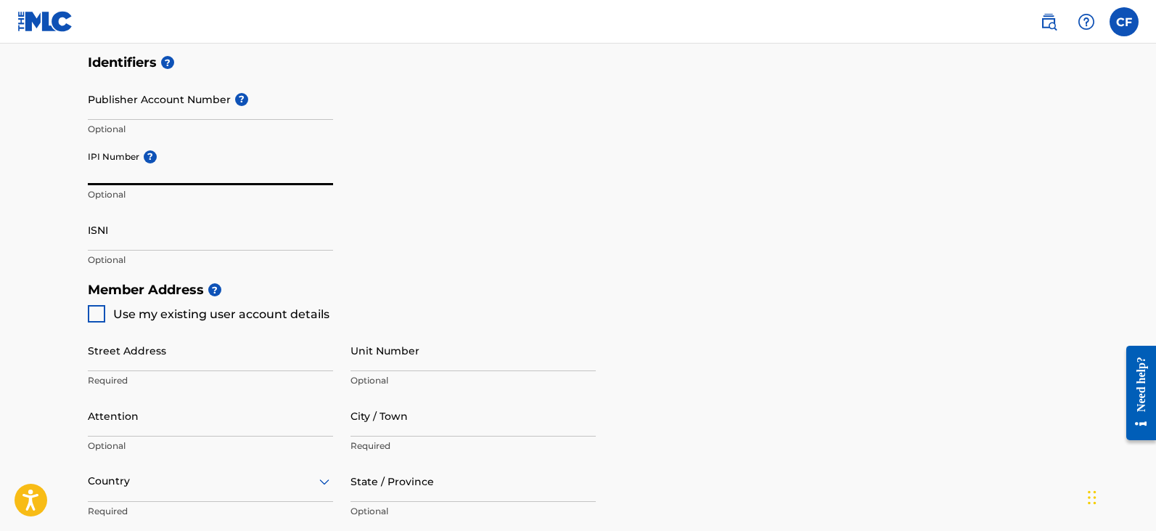
click at [419, 167] on div "Identifiers ? Publisher Account Number ? Optional IPI Number ? Optional ISNI Op…" at bounding box center [578, 160] width 981 height 227
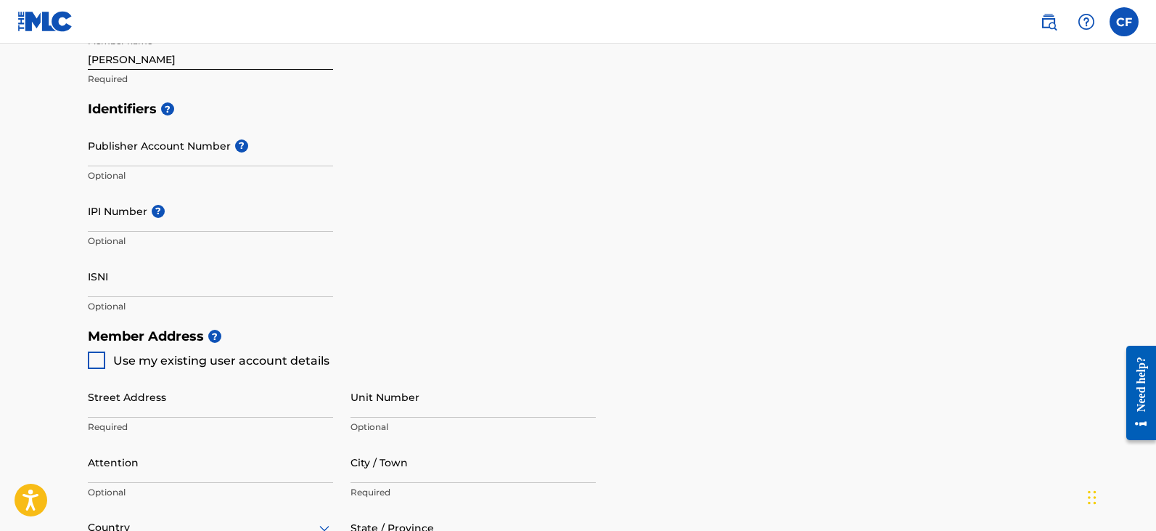
scroll to position [363, 0]
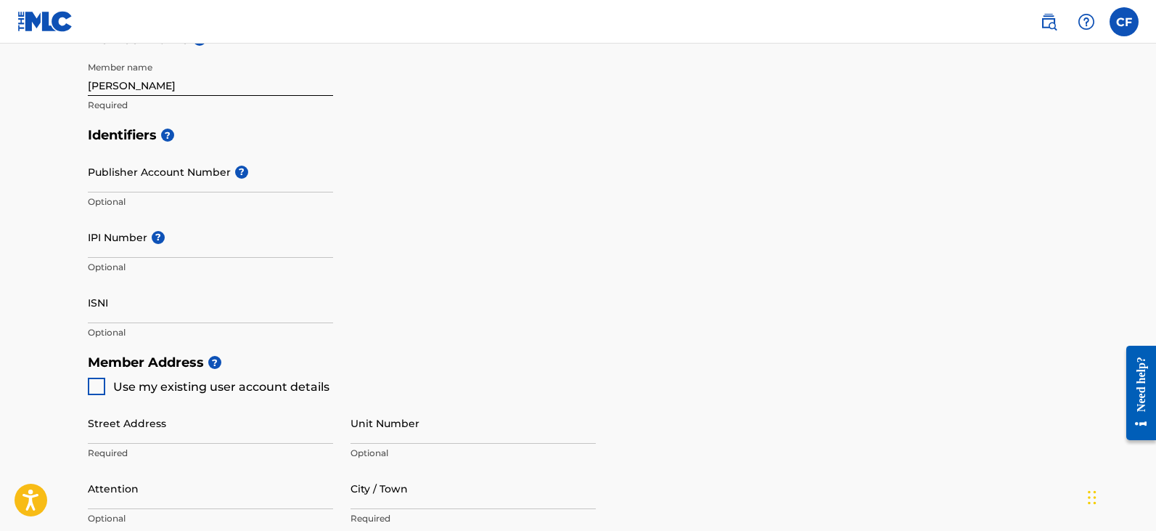
click at [385, 141] on h5 "Identifiers ?" at bounding box center [578, 135] width 981 height 31
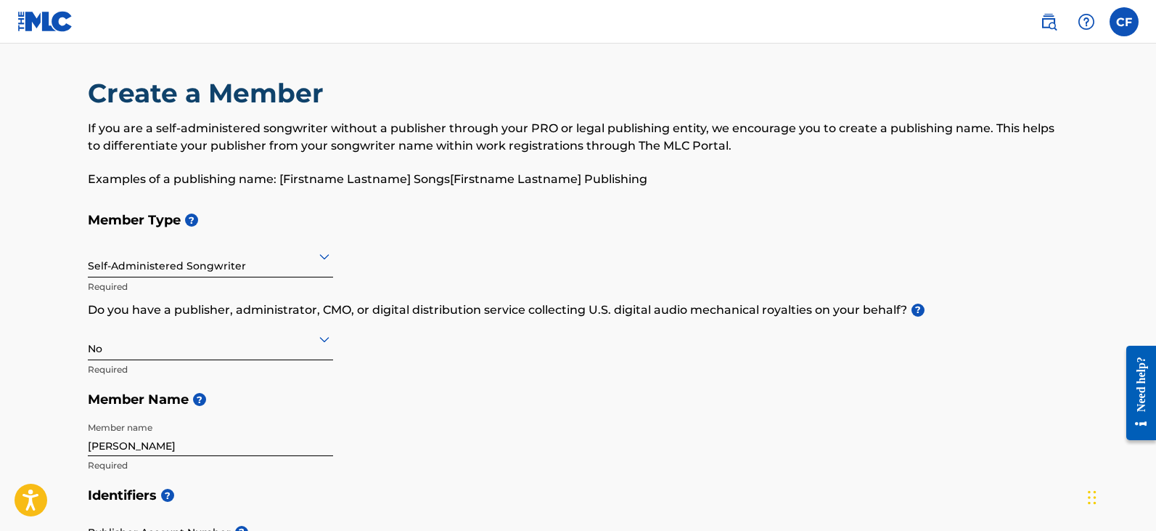
scroll to position [0, 0]
